Goal: Find specific page/section: Find specific page/section

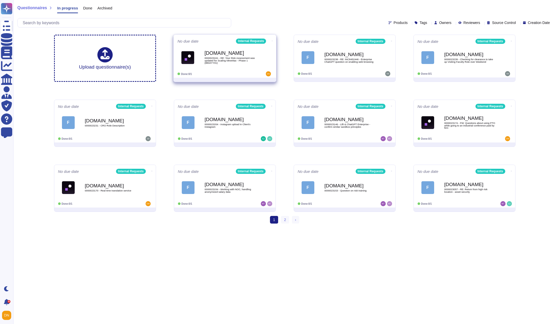
click at [208, 52] on b "[DOMAIN_NAME]" at bounding box center [229, 53] width 51 height 5
